Goal: Obtain resource: Download file/media

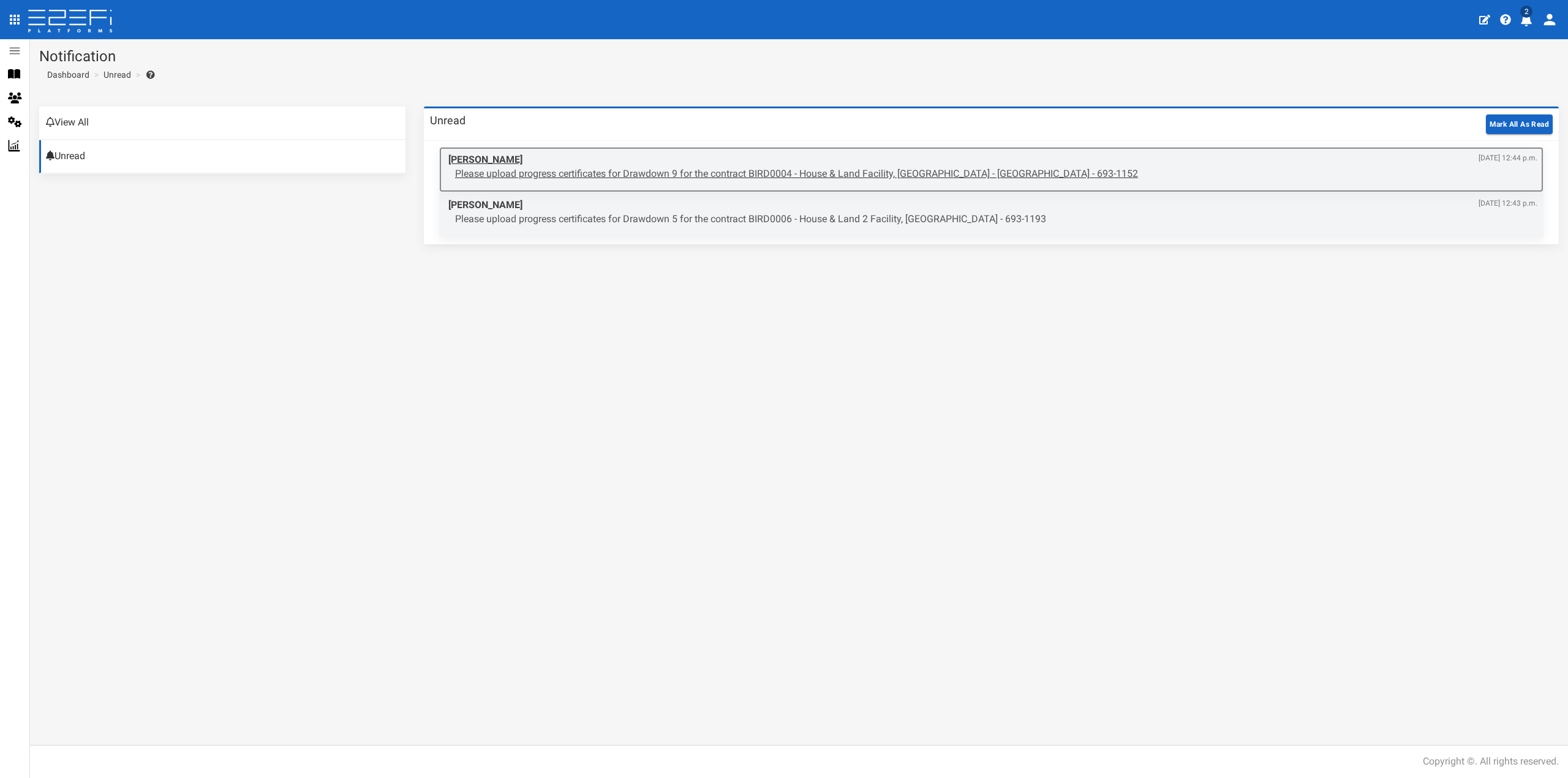
click at [580, 169] on p "Please upload progress certificates for Drawdown 9 for the contract BIRD0004 - …" at bounding box center [997, 174] width 1083 height 14
click at [727, 177] on p "Please upload progress certificates for Drawdown 5 for the contract BIRD0006 - …" at bounding box center [997, 174] width 1083 height 14
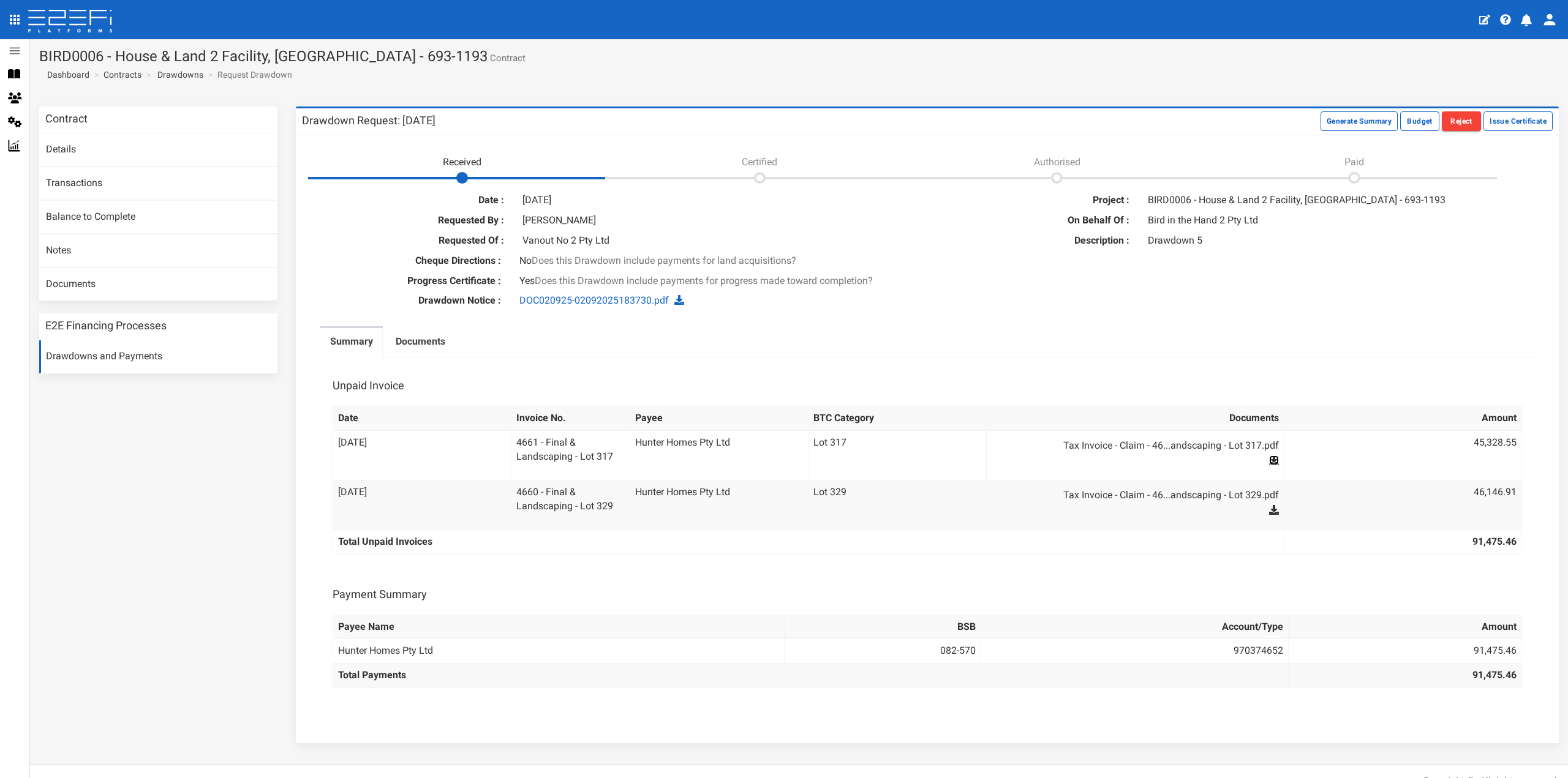
click at [1269, 461] on icon at bounding box center [1274, 461] width 10 height 10
click at [1269, 512] on icon at bounding box center [1274, 510] width 10 height 10
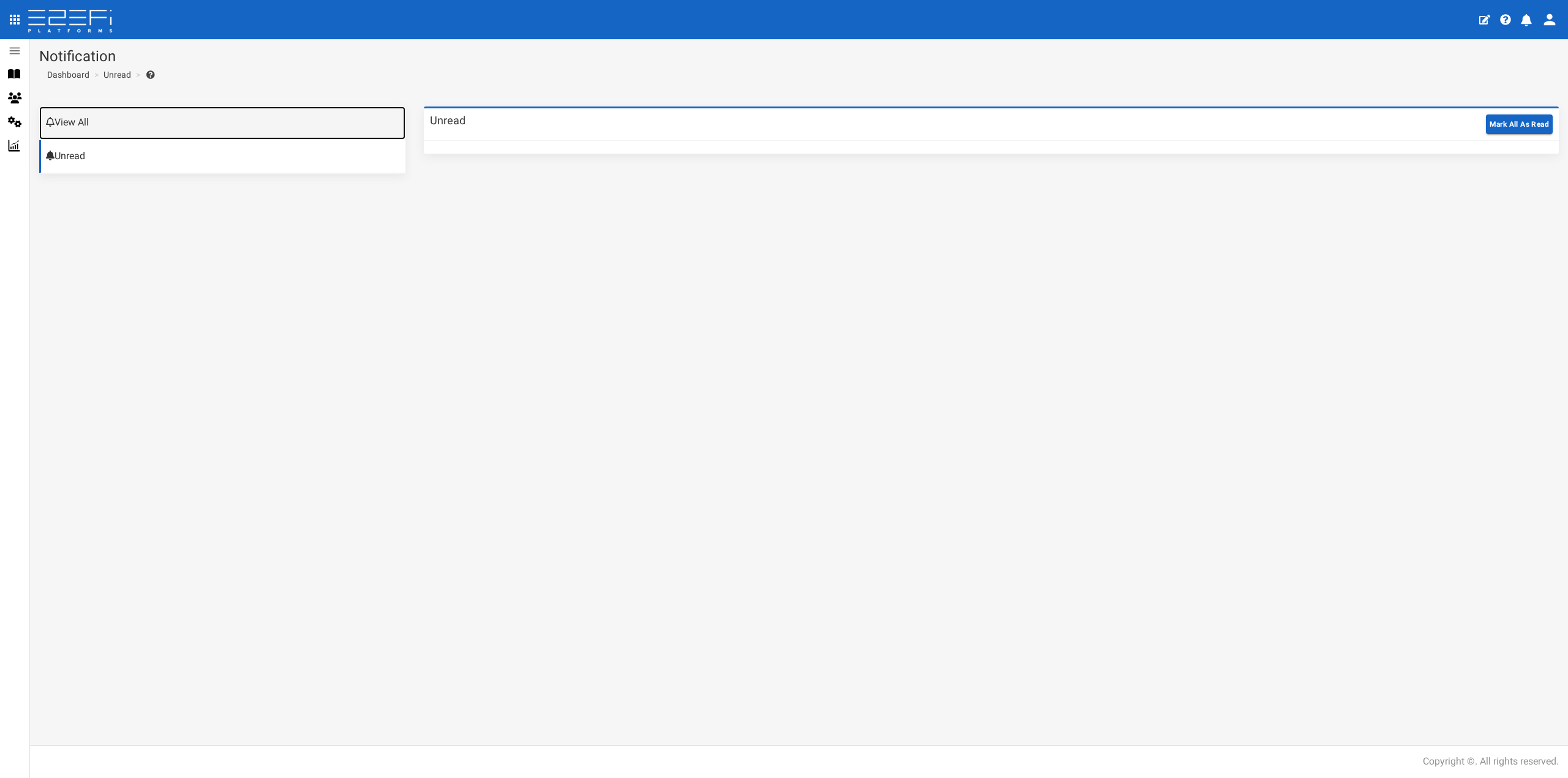
click at [77, 123] on link "View All" at bounding box center [223, 123] width 366 height 33
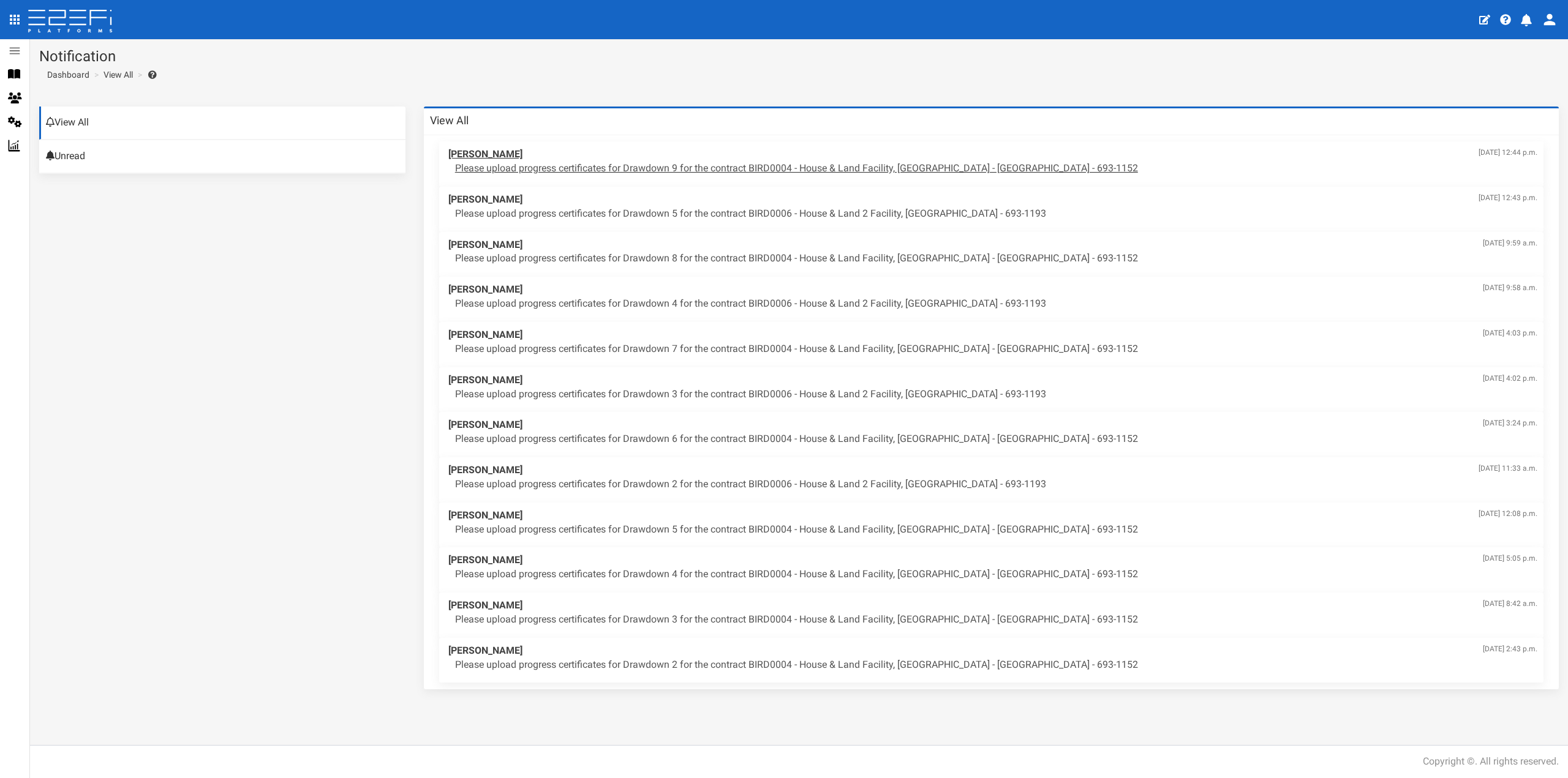
click at [684, 170] on p "Please upload progress certificates for Drawdown 9 for the contract BIRD0004 - …" at bounding box center [997, 169] width 1083 height 14
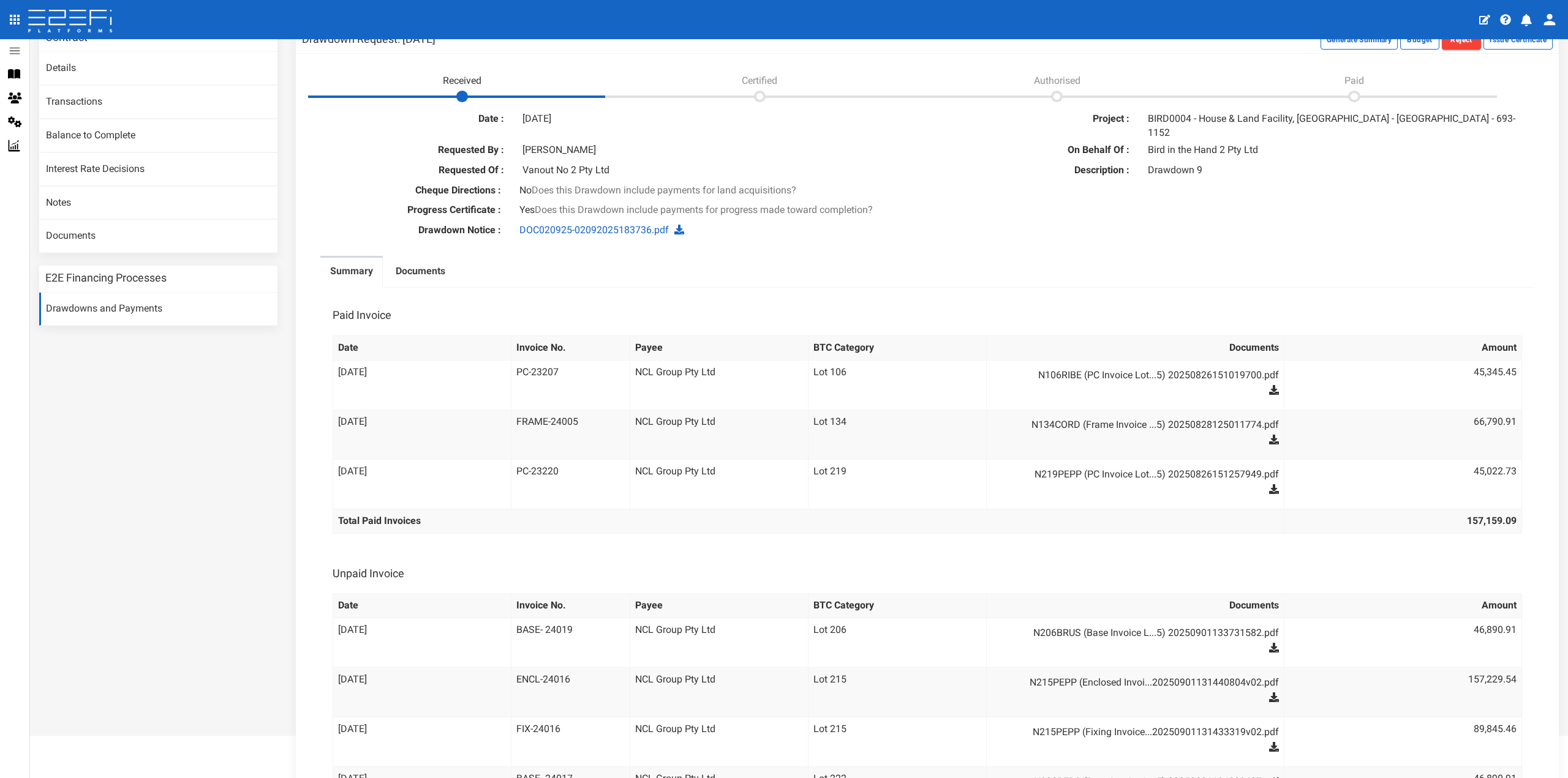
scroll to position [163, 0]
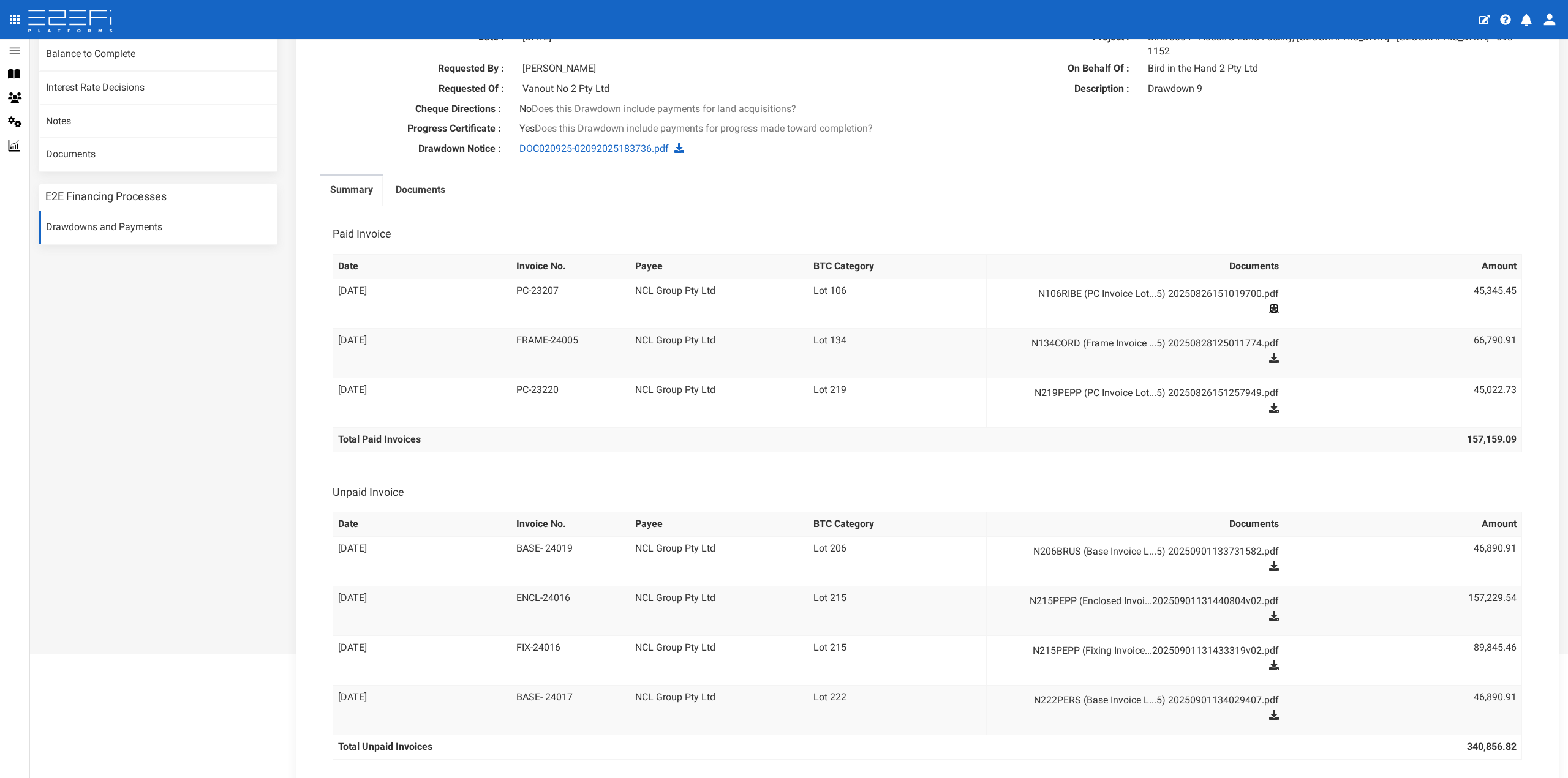
click at [1269, 303] on icon at bounding box center [1274, 308] width 10 height 10
click at [1269, 354] on icon at bounding box center [1274, 359] width 10 height 10
click at [1269, 403] on icon at bounding box center [1274, 408] width 10 height 10
click at [1269, 562] on icon at bounding box center [1274, 567] width 10 height 10
click at [1269, 611] on icon at bounding box center [1274, 616] width 10 height 10
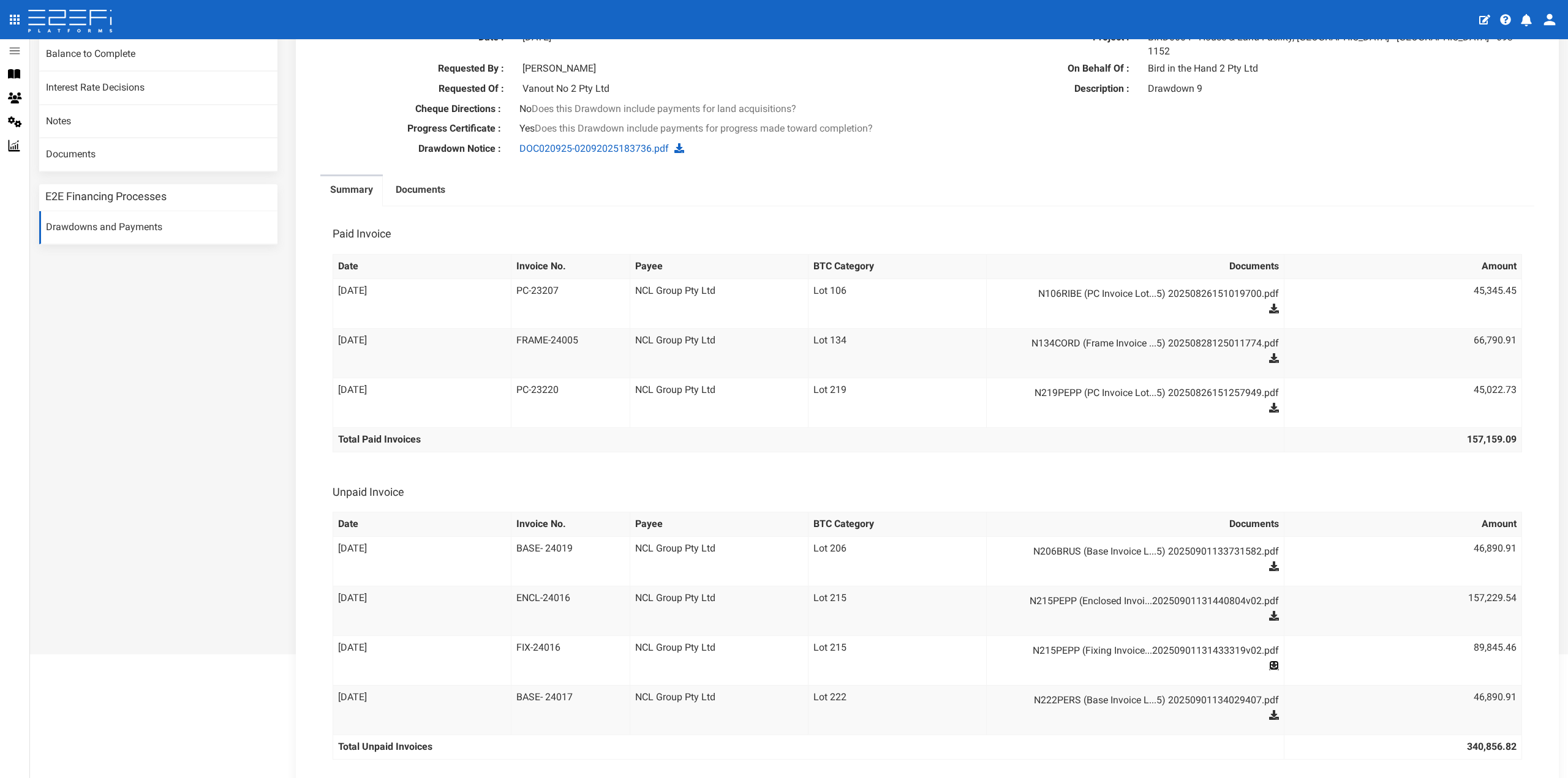
click at [1269, 661] on icon at bounding box center [1274, 666] width 10 height 10
click at [1269, 710] on icon at bounding box center [1274, 715] width 10 height 10
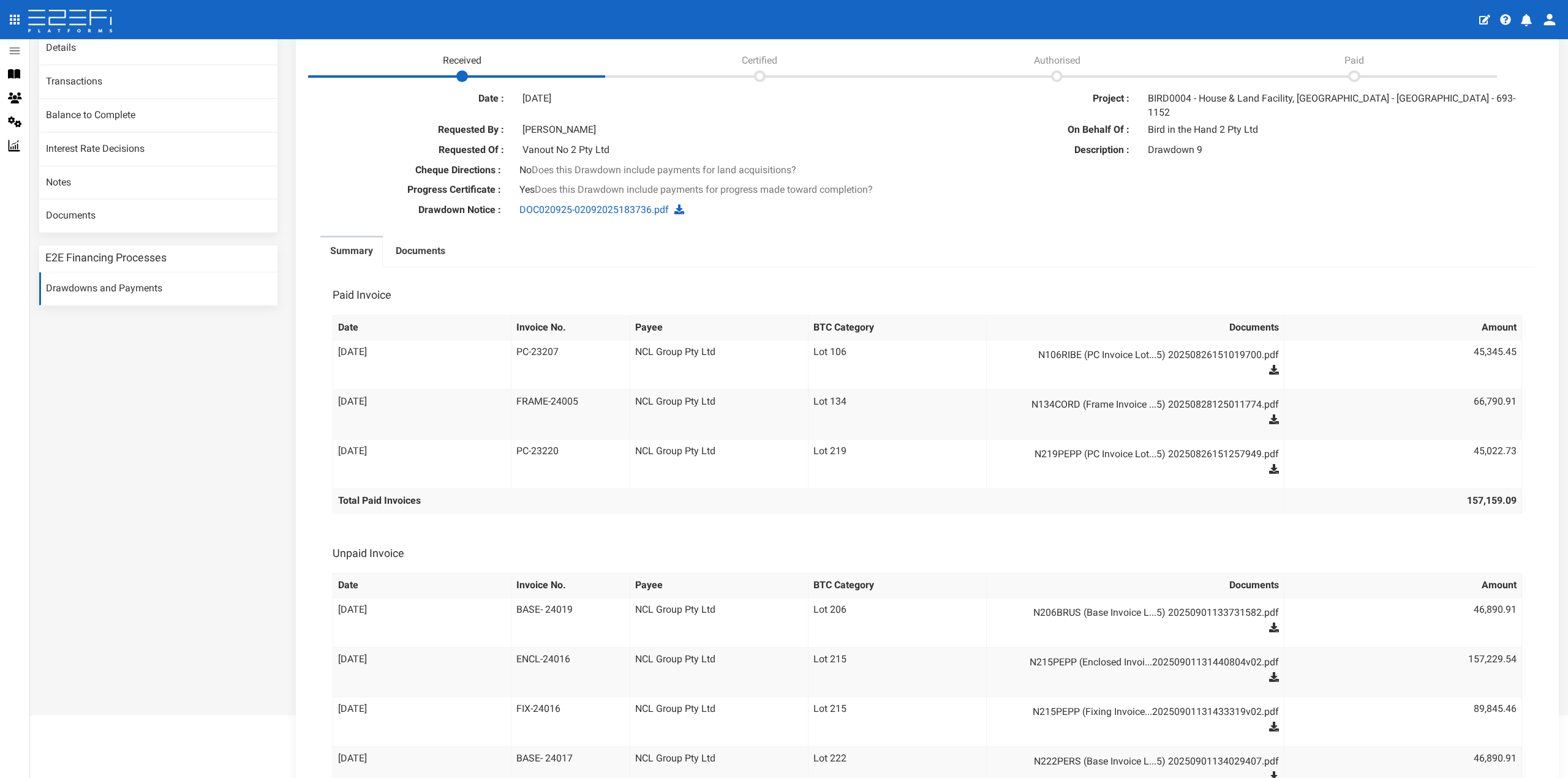
scroll to position [81, 0]
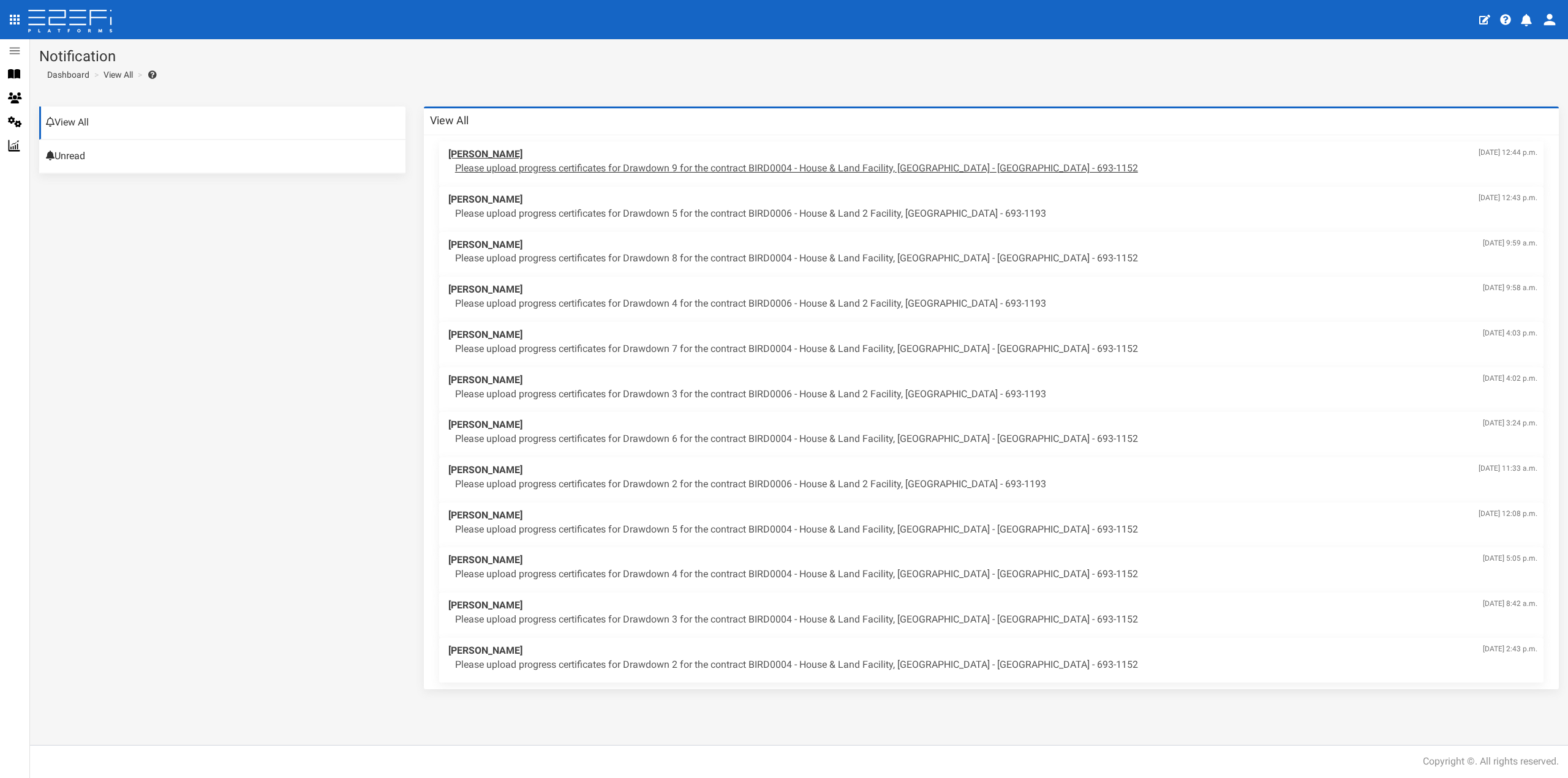
click at [711, 170] on p "Please upload progress certificates for Drawdown 9 for the contract BIRD0004 - …" at bounding box center [997, 169] width 1083 height 14
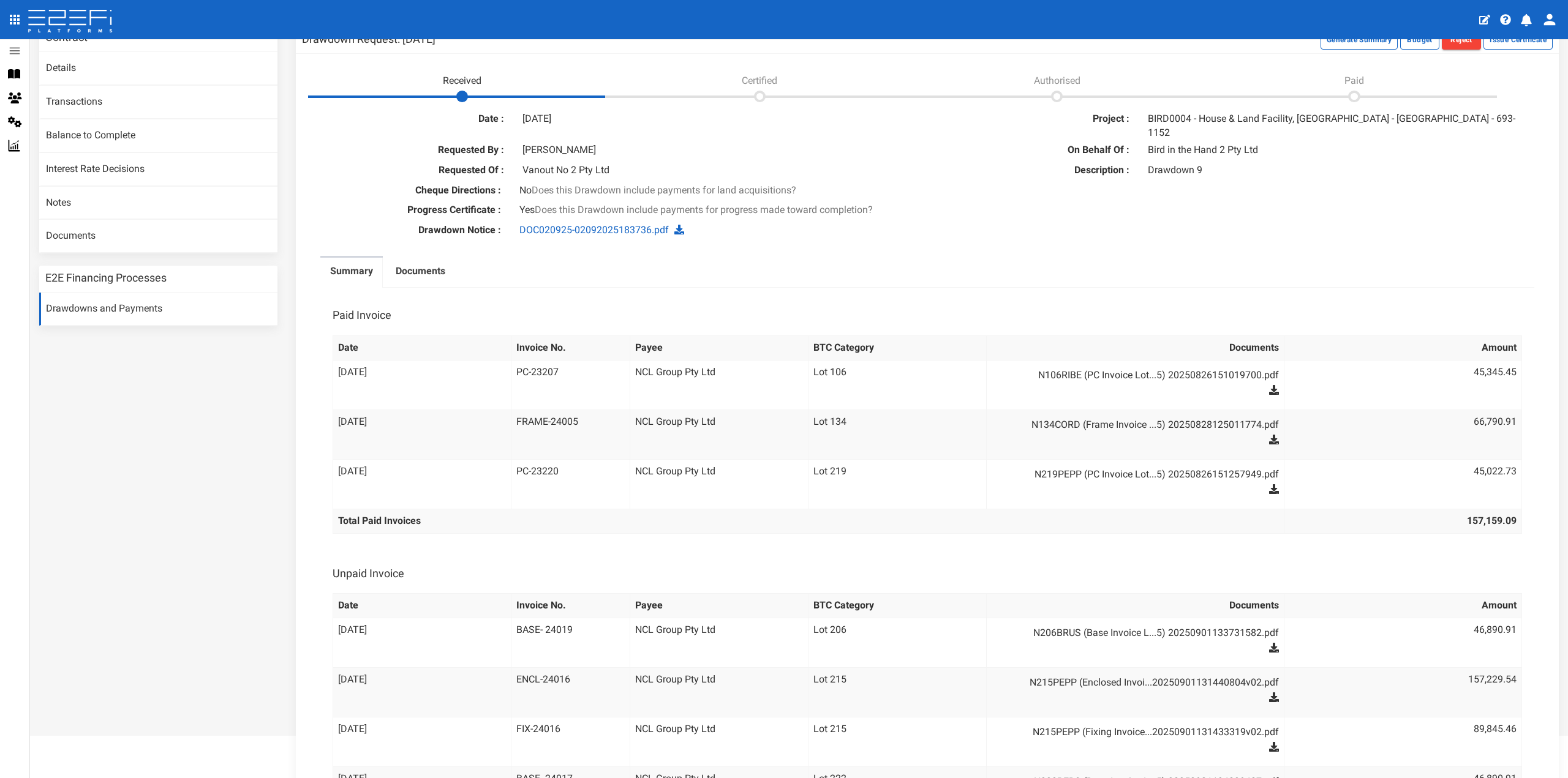
scroll to position [163, 0]
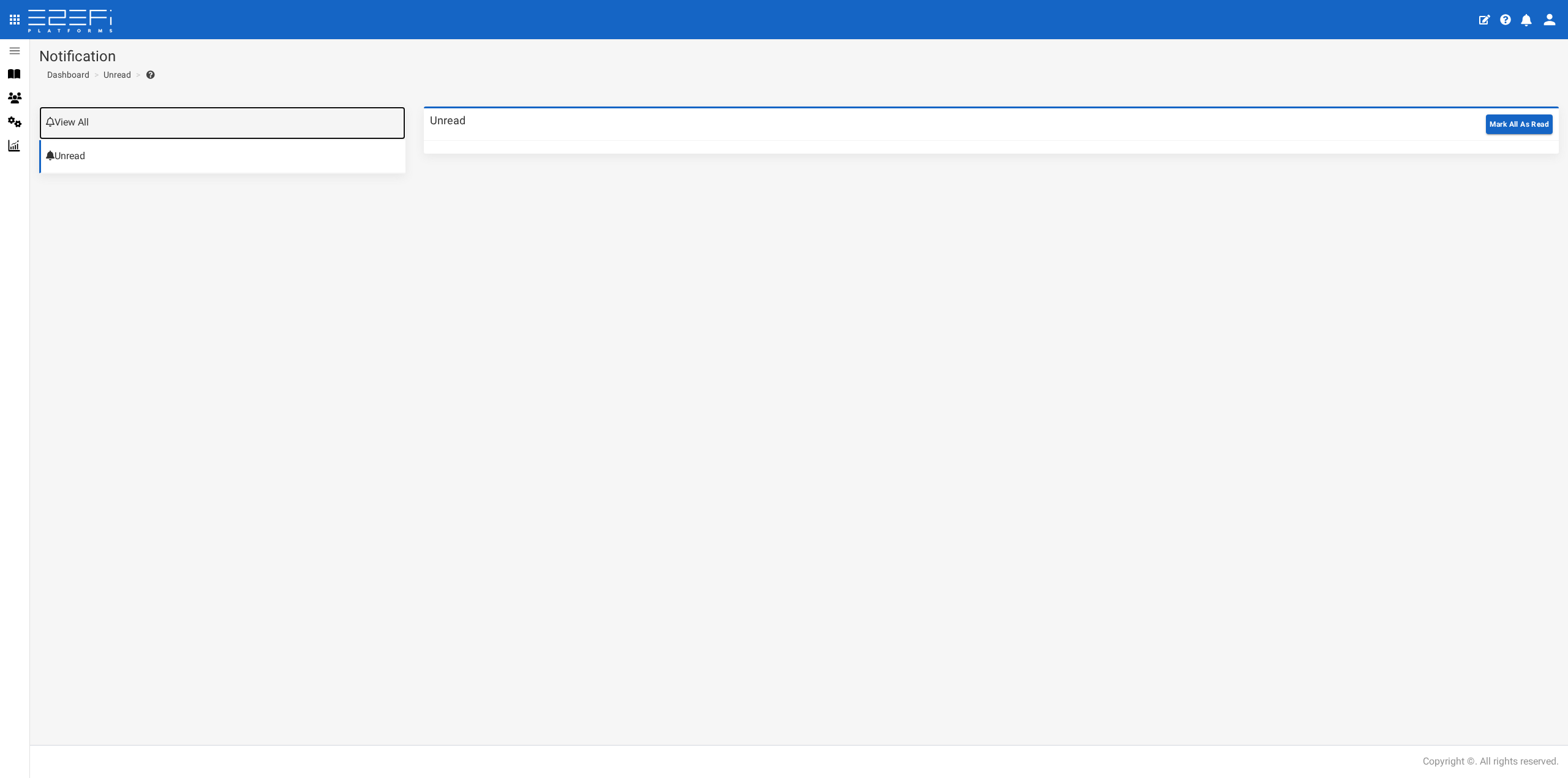
click at [166, 128] on link "View All" at bounding box center [223, 123] width 366 height 33
